Goal: Information Seeking & Learning: Understand process/instructions

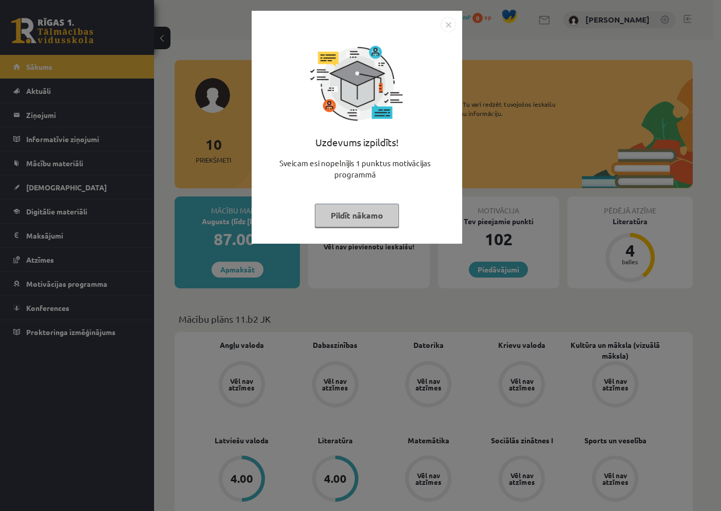
click at [364, 217] on button "Pildīt nākamo" at bounding box center [357, 216] width 84 height 24
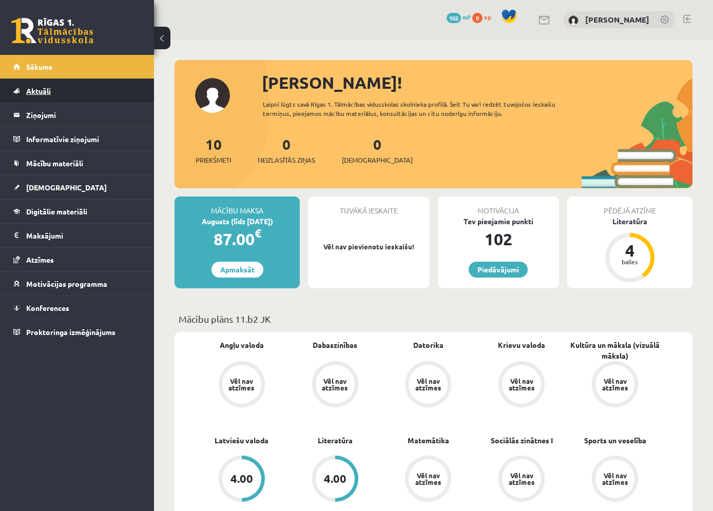
click at [42, 93] on span "Aktuāli" at bounding box center [38, 90] width 25 height 9
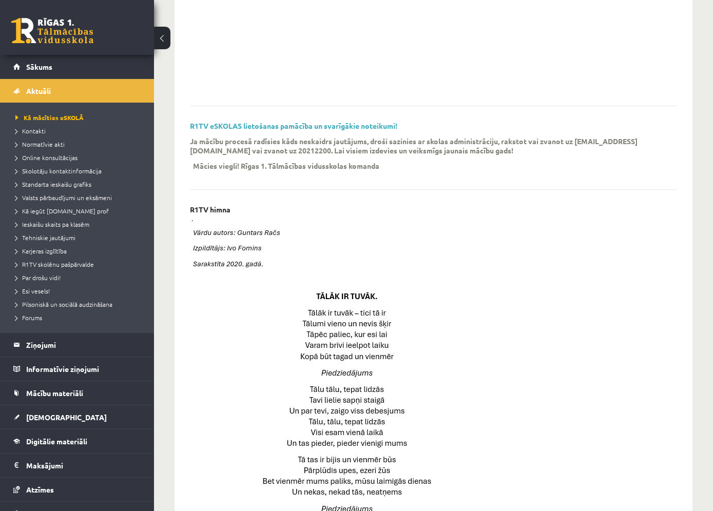
scroll to position [257, 0]
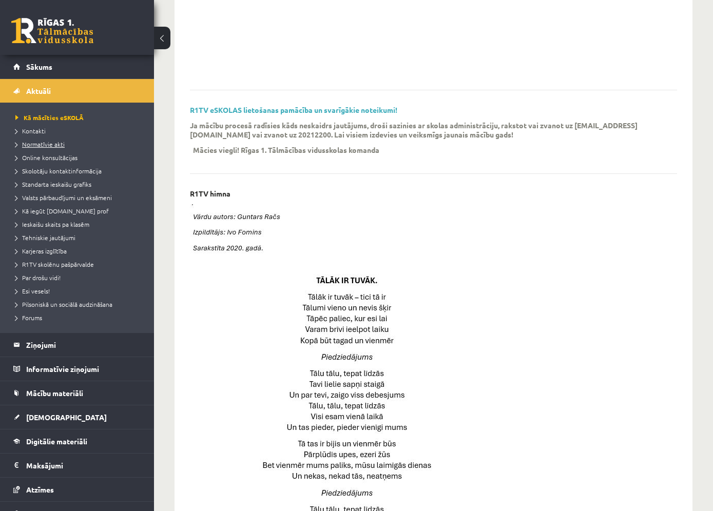
click at [39, 145] on span "Normatīvie akti" at bounding box center [39, 144] width 49 height 8
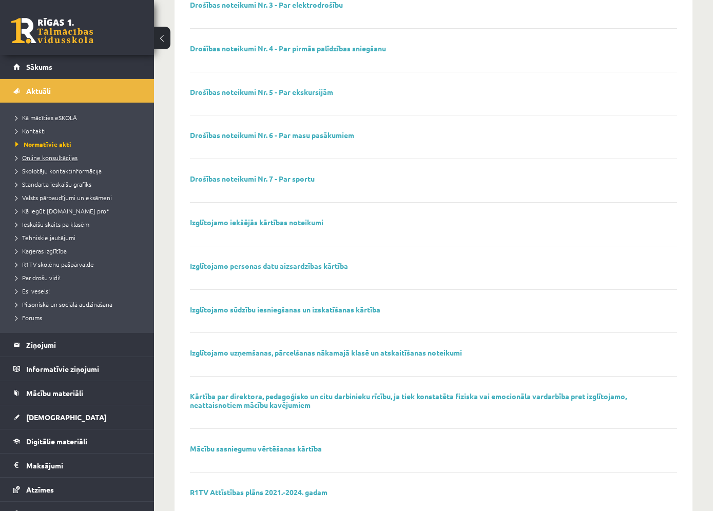
click at [42, 158] on span "Online konsultācijas" at bounding box center [46, 157] width 62 height 8
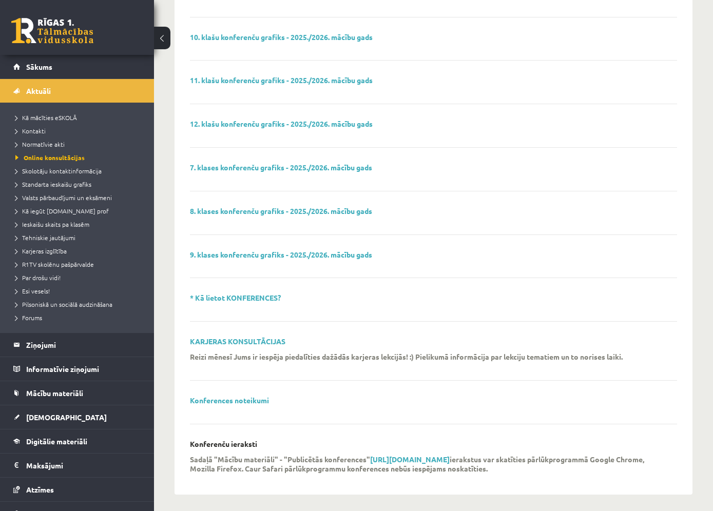
scroll to position [167, 0]
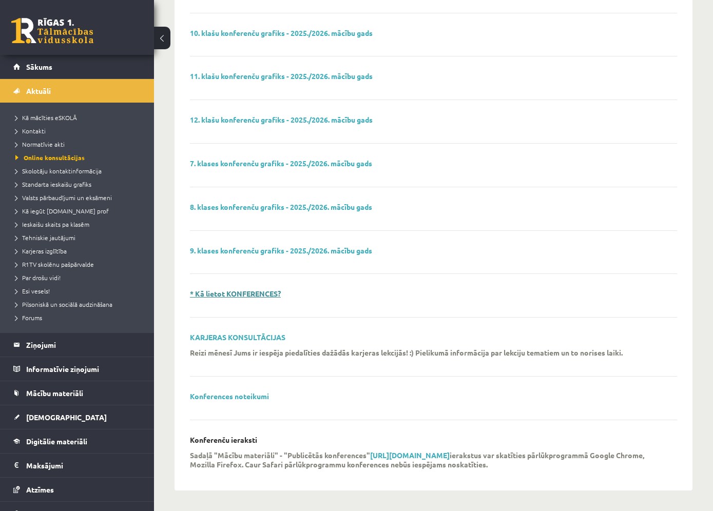
click at [244, 296] on link "* Kā lietot KONFERENCES?" at bounding box center [235, 293] width 91 height 9
click at [401, 453] on strong "https://eskola.r1tv.lv/conferences/public" at bounding box center [410, 455] width 80 height 9
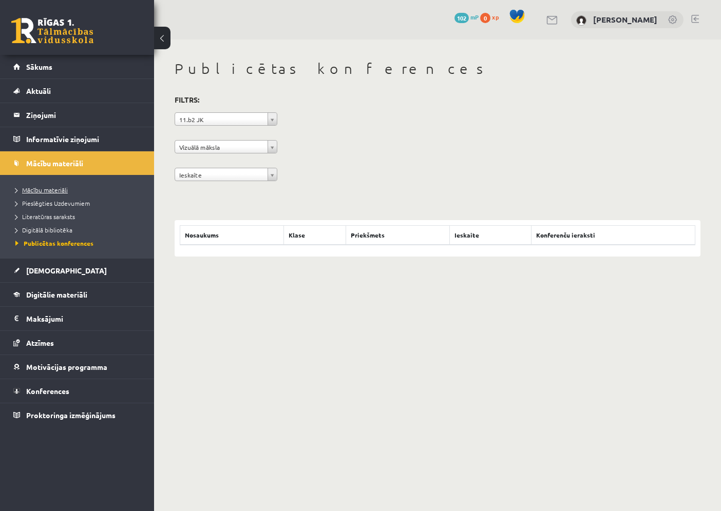
click at [47, 191] on span "Mācību materiāli" at bounding box center [41, 190] width 52 height 8
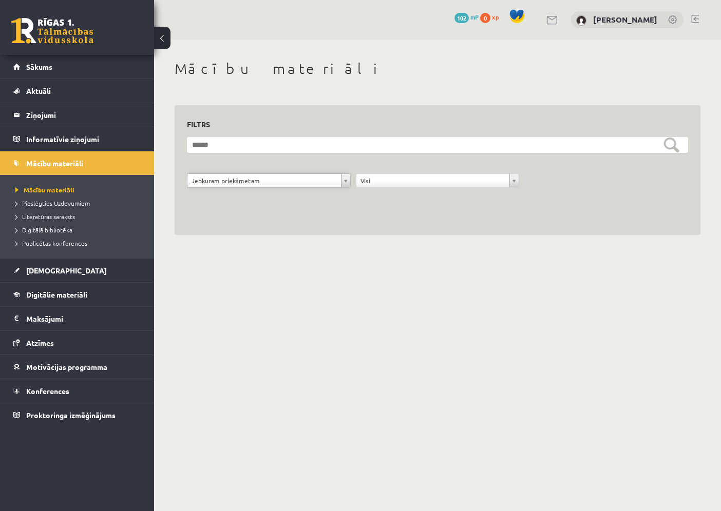
click at [313, 296] on body "0 Dāvanas 102 mP 0 xp Sandra Letinska Sākums Aktuāli Kā mācīties eSKOLĀ Kontakt…" at bounding box center [360, 255] width 721 height 511
click at [69, 204] on span "Pieslēgties Uzdevumiem" at bounding box center [52, 203] width 74 height 8
